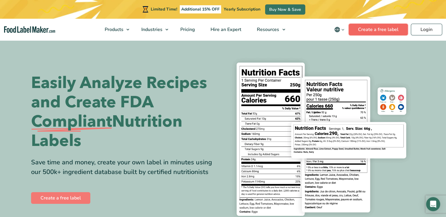
click at [366, 31] on link "Create a free label" at bounding box center [377, 30] width 59 height 12
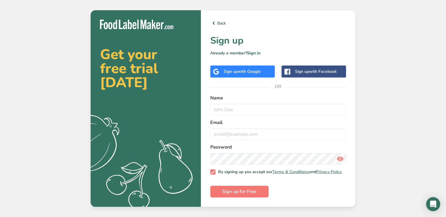
click at [231, 71] on div "Sign up with Google" at bounding box center [242, 72] width 37 height 6
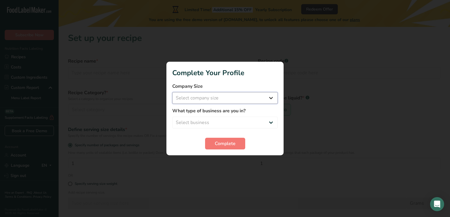
click at [201, 100] on select "Select company size Fewer than 10 Employees 10 to 50 Employees 51 to 500 Employ…" at bounding box center [225, 98] width 106 height 12
select select "1"
click at [172, 92] on select "Select company size Fewer than 10 Employees 10 to 50 Employees 51 to 500 Employ…" at bounding box center [225, 98] width 106 height 12
click at [199, 123] on select "Select business Packaged Food Manufacturer Restaurant & Cafe Bakery Meal Plans …" at bounding box center [225, 123] width 106 height 12
select select "8"
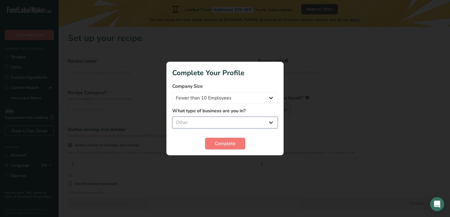
click at [172, 117] on select "Select business Packaged Food Manufacturer Restaurant & Cafe Bakery Meal Plans …" at bounding box center [225, 123] width 106 height 12
click at [218, 142] on span "Complete" at bounding box center [225, 143] width 21 height 7
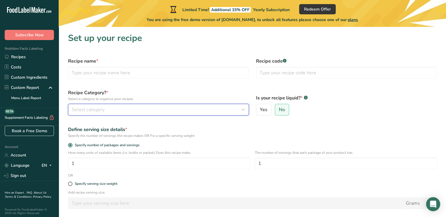
click at [166, 110] on div "Select category" at bounding box center [157, 109] width 170 height 7
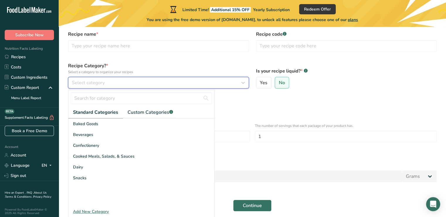
scroll to position [29, 0]
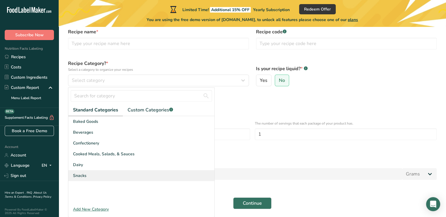
click at [103, 177] on div "Snacks" at bounding box center [141, 176] width 146 height 11
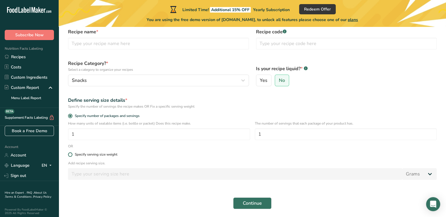
click at [68, 154] on span at bounding box center [70, 155] width 4 height 4
click at [68, 154] on input "Specify serving size weight" at bounding box center [70, 155] width 4 height 4
radio input "true"
radio input "false"
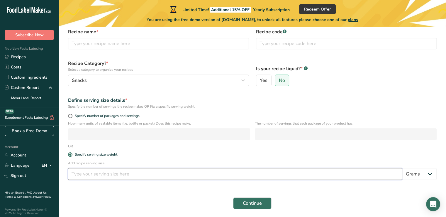
click at [93, 171] on input "number" at bounding box center [235, 175] width 334 height 12
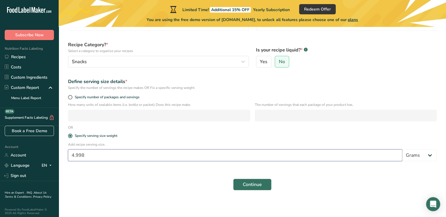
scroll to position [50, 0]
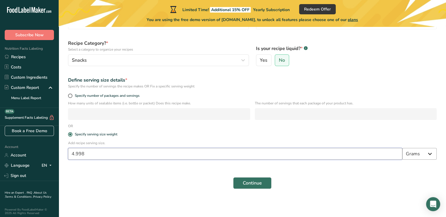
type input "4.998"
click at [428, 153] on select "Grams kg mg mcg lb oz l mL fl oz tbsp tsp cup qt gallon" at bounding box center [419, 154] width 34 height 12
select select "5"
click at [402, 148] on select "Grams kg mg mcg lb oz l mL fl oz tbsp tsp cup qt gallon" at bounding box center [419, 154] width 34 height 12
click at [96, 153] on input "4.998" at bounding box center [235, 154] width 334 height 12
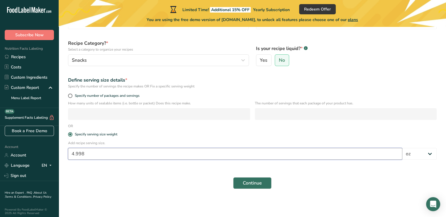
click at [96, 153] on input "4.998" at bounding box center [235, 154] width 334 height 12
type input "5"
click at [234, 180] on button "Continue" at bounding box center [252, 184] width 38 height 12
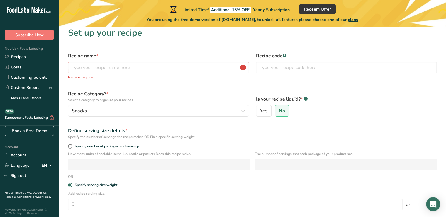
scroll to position [0, 0]
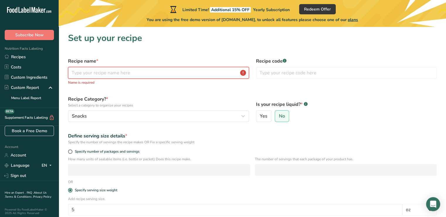
click at [107, 72] on input "text" at bounding box center [158, 73] width 181 height 12
type input "M"
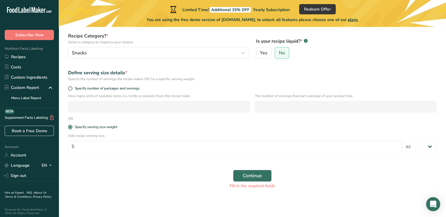
type input "Sunrise Valley Tallow Tortilla Chips"
click at [251, 172] on button "Continue" at bounding box center [252, 176] width 38 height 12
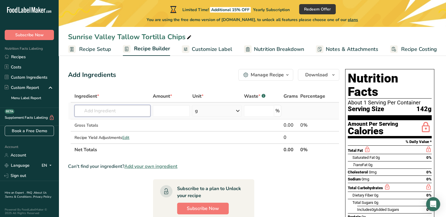
click at [108, 110] on input "text" at bounding box center [112, 111] width 76 height 12
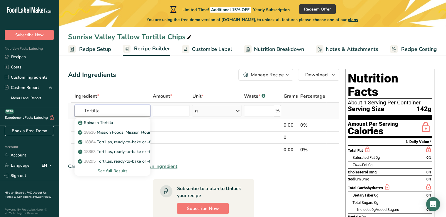
type input "Tortilla"
click at [107, 171] on div "See full Results" at bounding box center [112, 171] width 67 height 6
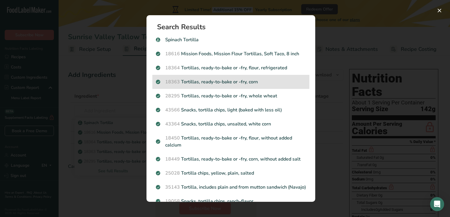
click at [235, 75] on div "18363 Tortillas, ready-to-bake or -fry, corn" at bounding box center [230, 82] width 157 height 14
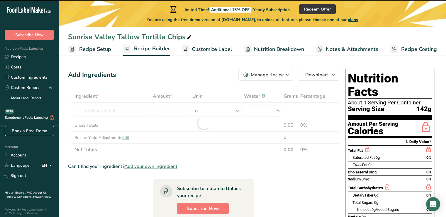
type input "0"
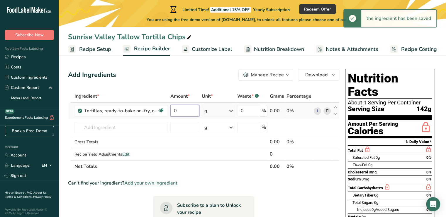
click at [188, 111] on input "0" at bounding box center [184, 111] width 29 height 12
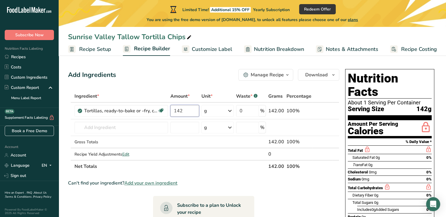
type input "142"
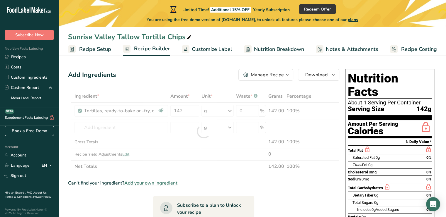
click at [203, 81] on div "Add Ingredients Manage Recipe Delete Recipe Duplicate Recipe Scale Recipe Save …" at bounding box center [203, 75] width 271 height 12
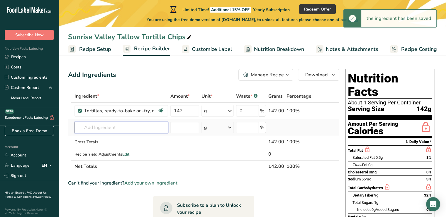
click at [110, 127] on input "text" at bounding box center [120, 128] width 93 height 12
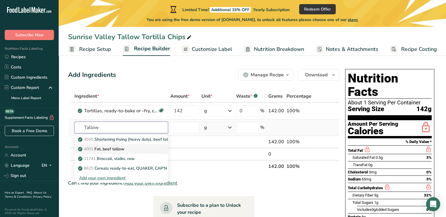
type input "Tallow"
click at [107, 144] on link "4001 Fat, beef tallow" at bounding box center [120, 149] width 93 height 10
type input "Fat, beef tallow"
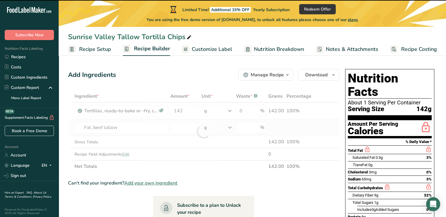
type input "0"
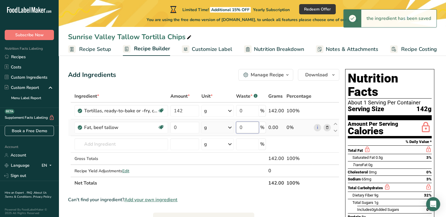
click at [247, 126] on input "0" at bounding box center [247, 128] width 23 height 12
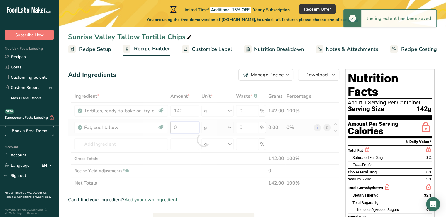
click at [188, 129] on div "Ingredient * Amount * Unit * Waste * .a-a{fill:#347362;}.b-a{fill:#fff;} Grams …" at bounding box center [203, 139] width 271 height 99
click at [188, 129] on div at bounding box center [203, 139] width 271 height 99
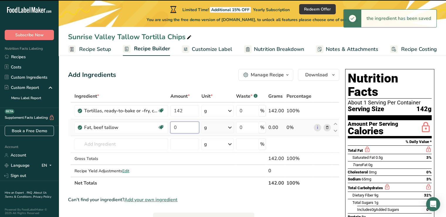
click at [188, 129] on input "0" at bounding box center [184, 128] width 29 height 12
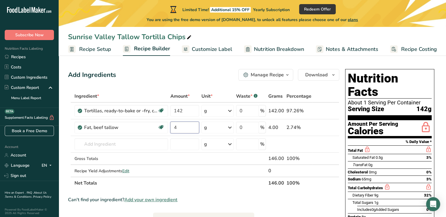
type input "4"
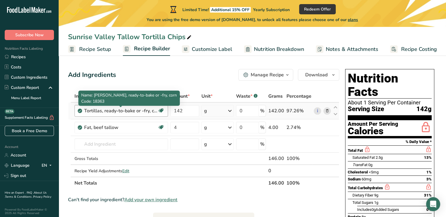
click at [143, 112] on div "Tortillas, ready-to-bake or -fry, corn" at bounding box center [120, 111] width 73 height 7
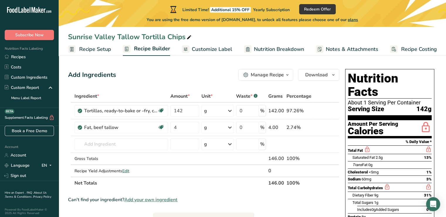
drag, startPoint x: 143, startPoint y: 112, endPoint x: 215, endPoint y: 71, distance: 82.7
click at [215, 71] on div "Add Ingredients Manage Recipe Delete Recipe Duplicate Recipe Scale Recipe Save …" at bounding box center [203, 75] width 271 height 12
